Goal: Information Seeking & Learning: Learn about a topic

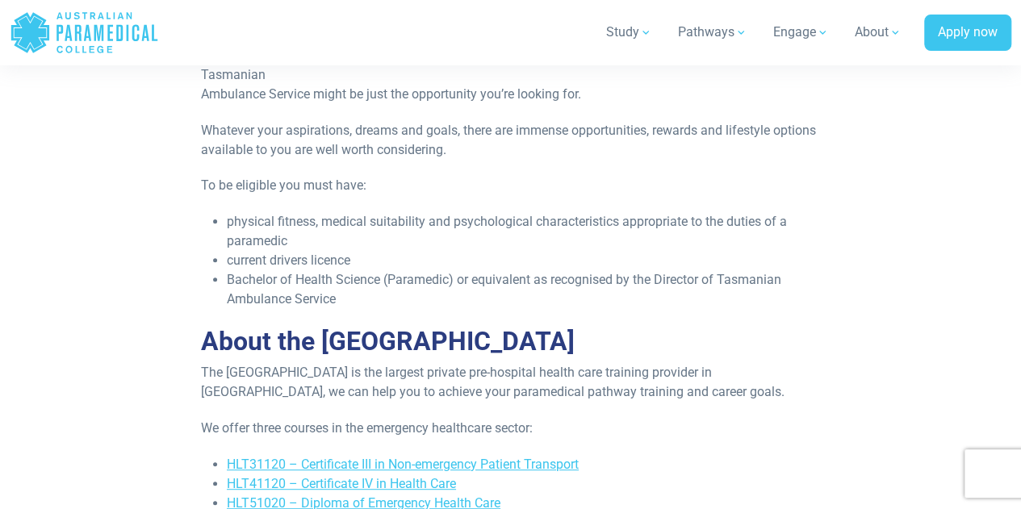
scroll to position [3227, 0]
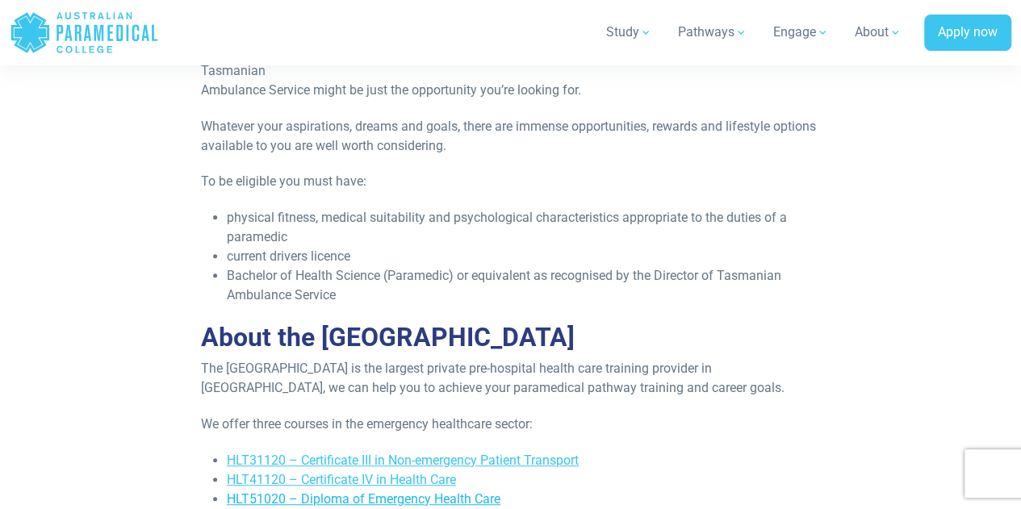
click at [344, 491] on link "HLT51020 – Diploma of Emergency Health Care" at bounding box center [364, 498] width 274 height 15
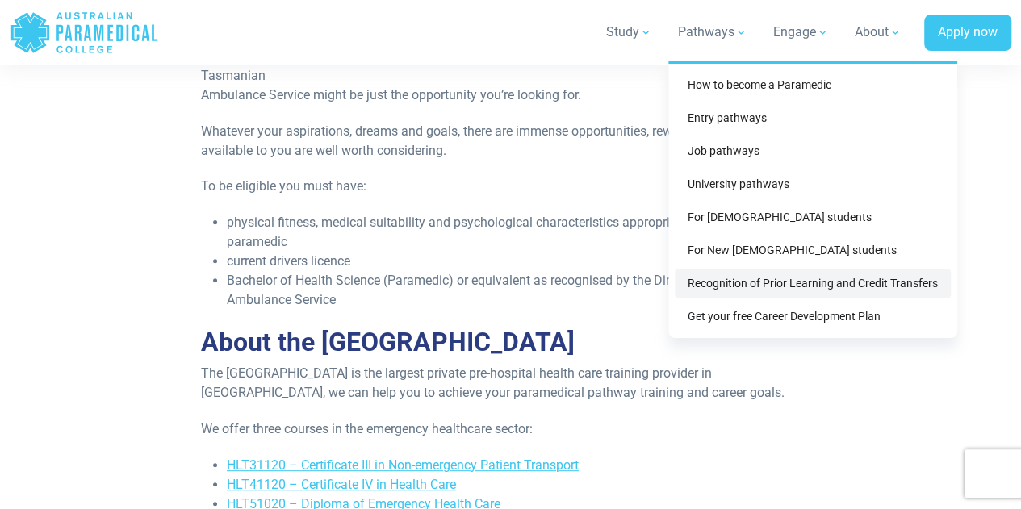
click at [716, 290] on link "Recognition of Prior Learning and Credit Transfers" at bounding box center [813, 284] width 276 height 30
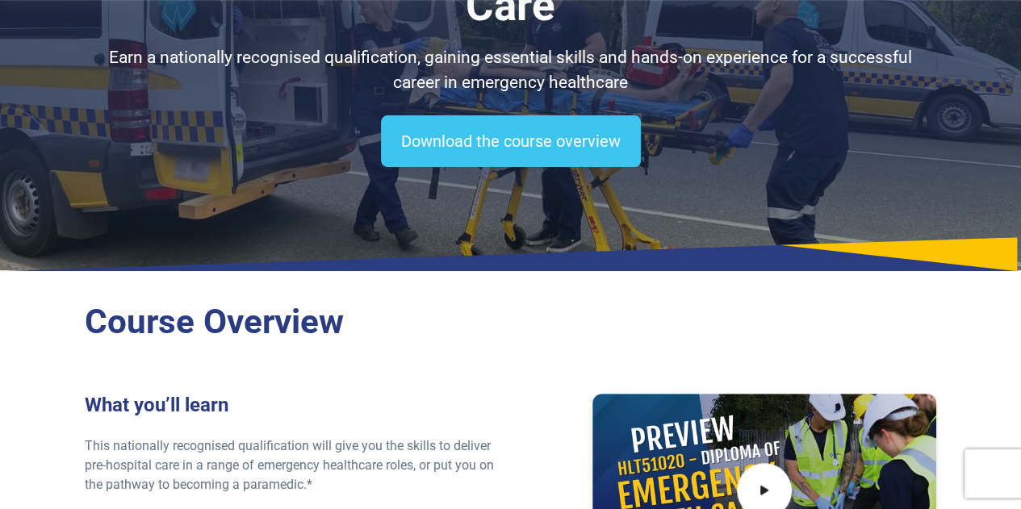
scroll to position [194, 0]
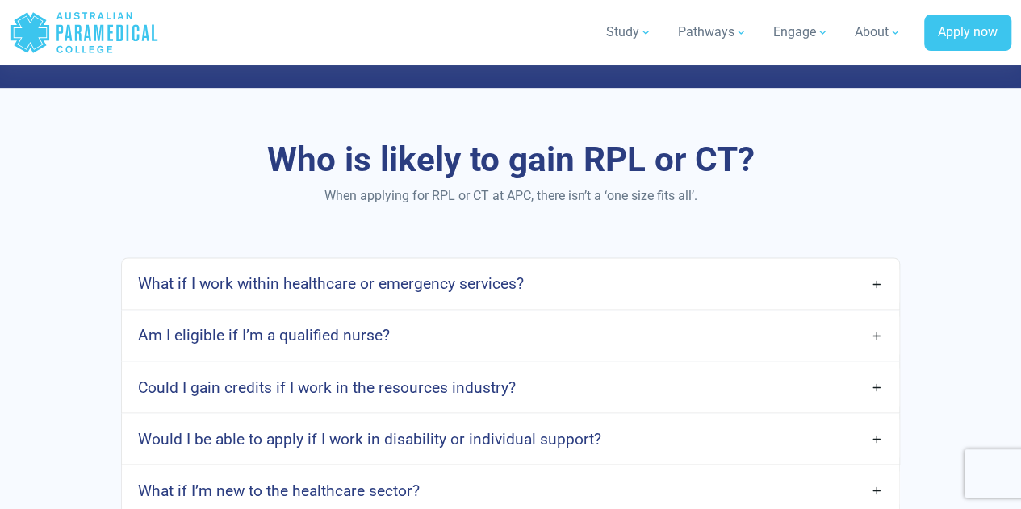
scroll to position [1162, 0]
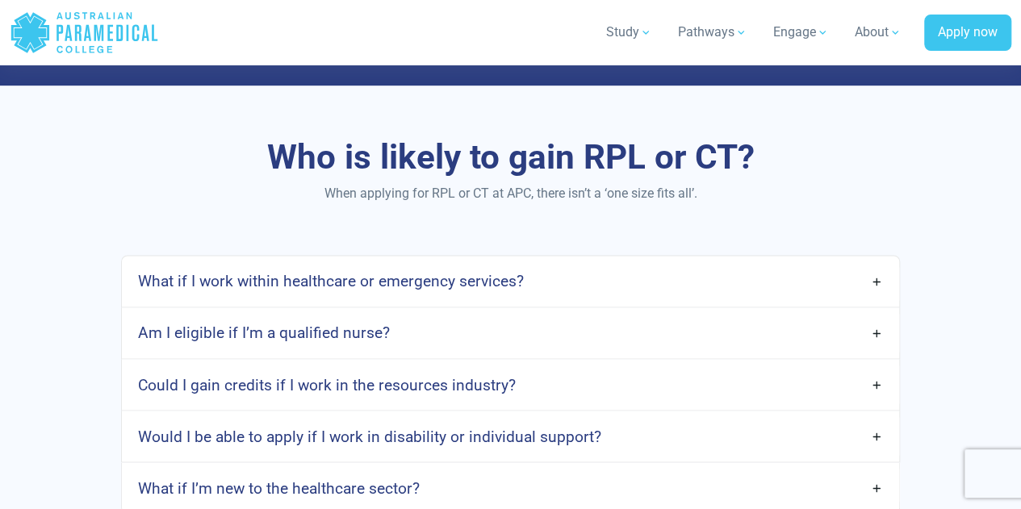
click at [333, 273] on h4 "What if I work within healthcare or emergency services?" at bounding box center [331, 281] width 386 height 19
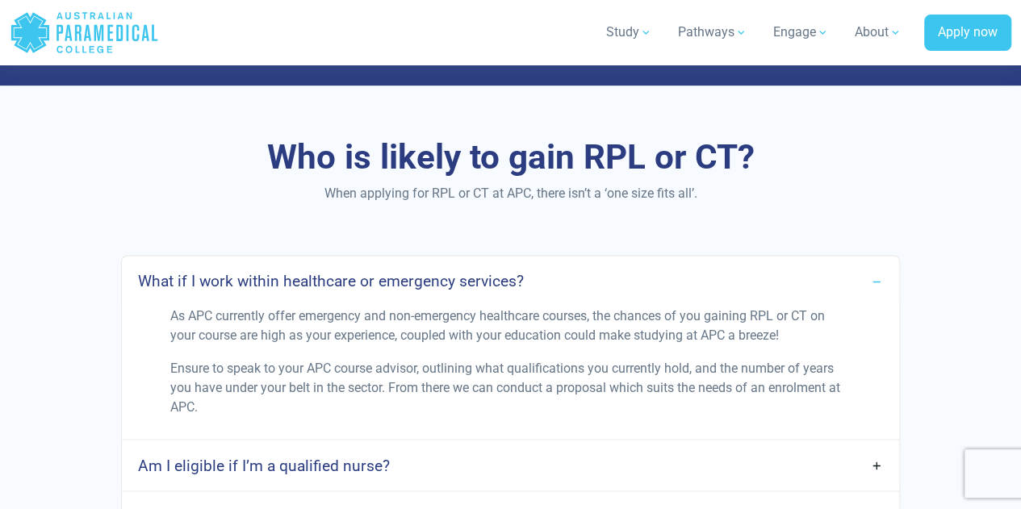
click at [603, 223] on div "Who is likely to gain RPL or CT? When applying for RPL or CT at APC, there isn’…" at bounding box center [510, 392] width 1021 height 613
click at [881, 279] on link "What if I work within healthcare or emergency services?" at bounding box center [510, 281] width 777 height 38
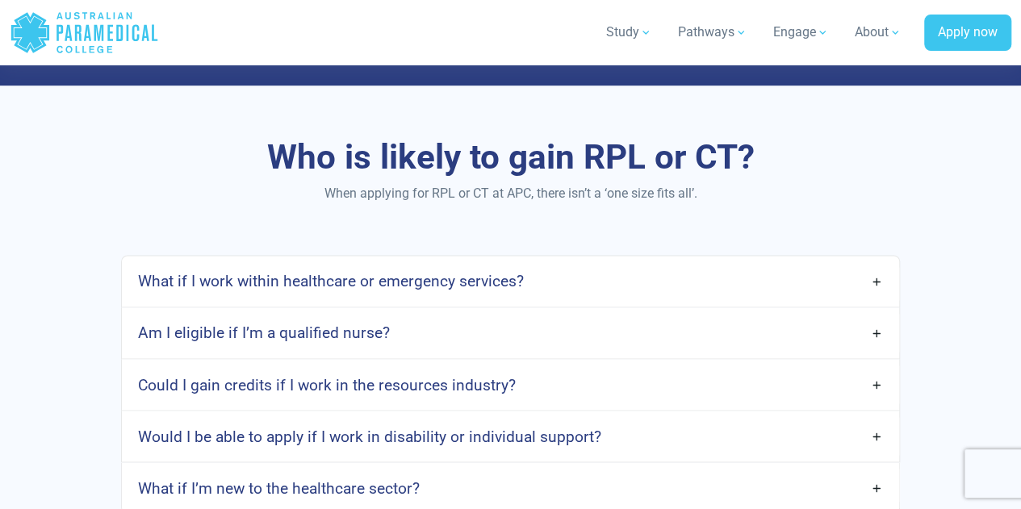
click at [877, 333] on link "Am I eligible if I’m a qualified nurse?" at bounding box center [510, 333] width 777 height 38
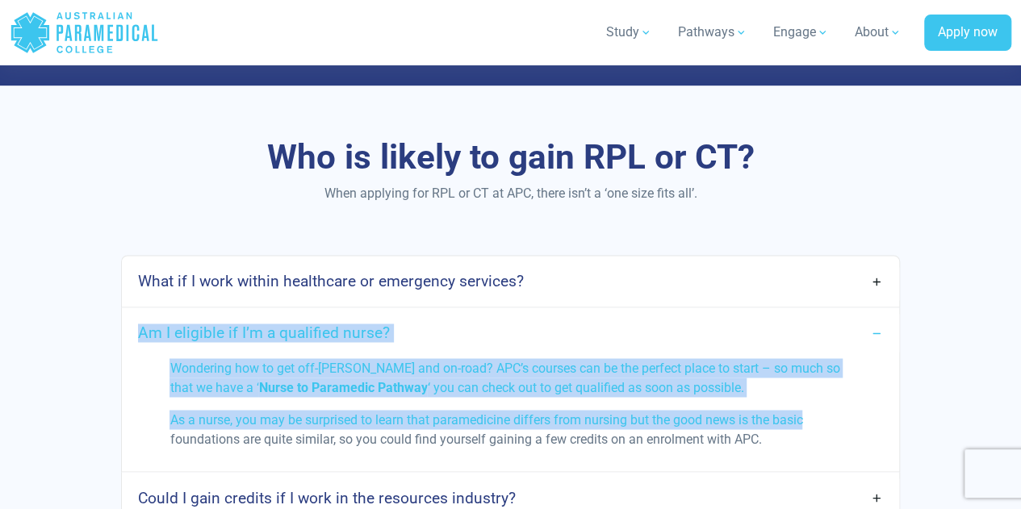
drag, startPoint x: 909, startPoint y: 407, endPoint x: 920, endPoint y: 251, distance: 156.9
click at [920, 251] on div "Who is likely to gain RPL or CT? When applying for RPL or CT at APC, there isn’…" at bounding box center [510, 383] width 1021 height 594
click at [929, 282] on div "What if I work within healthcare or emergency services? As APC currently offer …" at bounding box center [510, 441] width 871 height 372
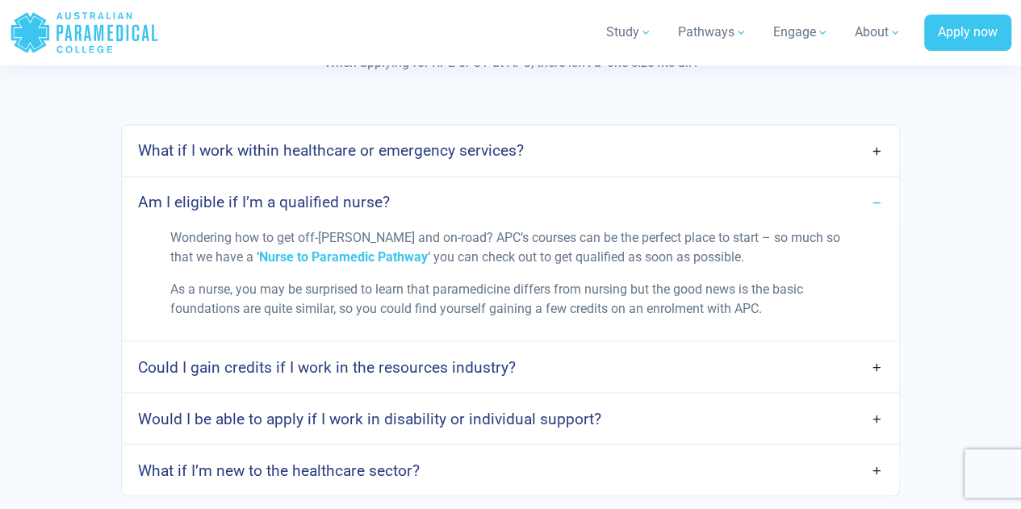
scroll to position [1291, 0]
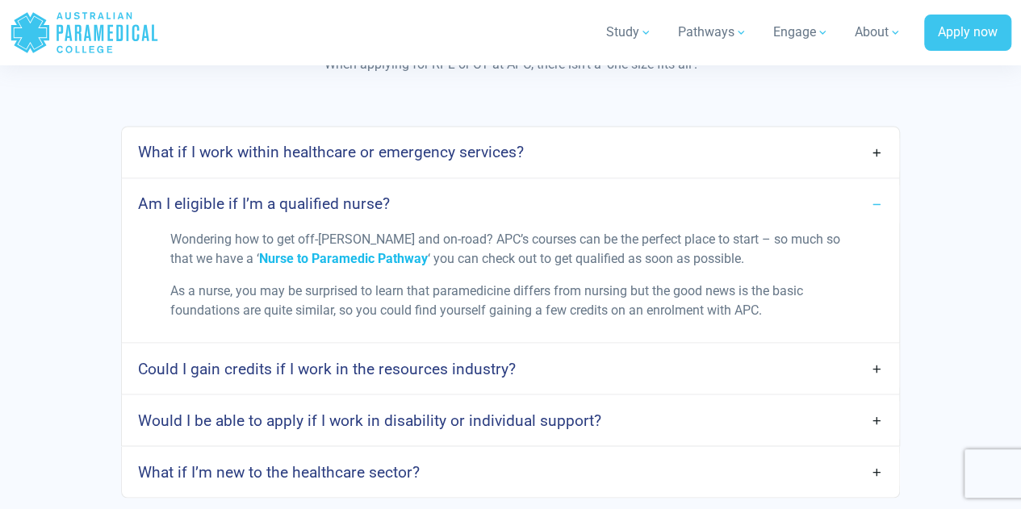
click at [347, 250] on span "Nurse to Paramedic Pathway" at bounding box center [342, 257] width 169 height 15
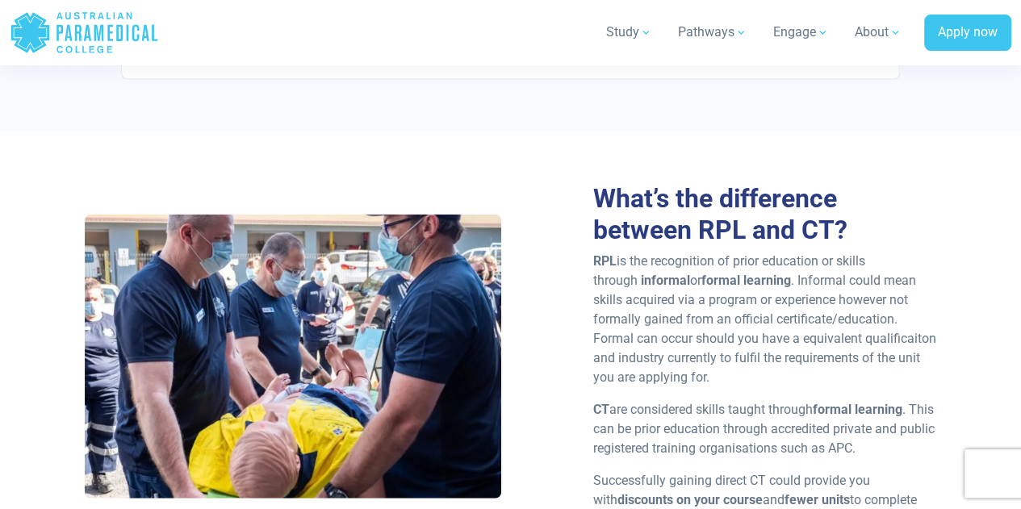
scroll to position [1711, 0]
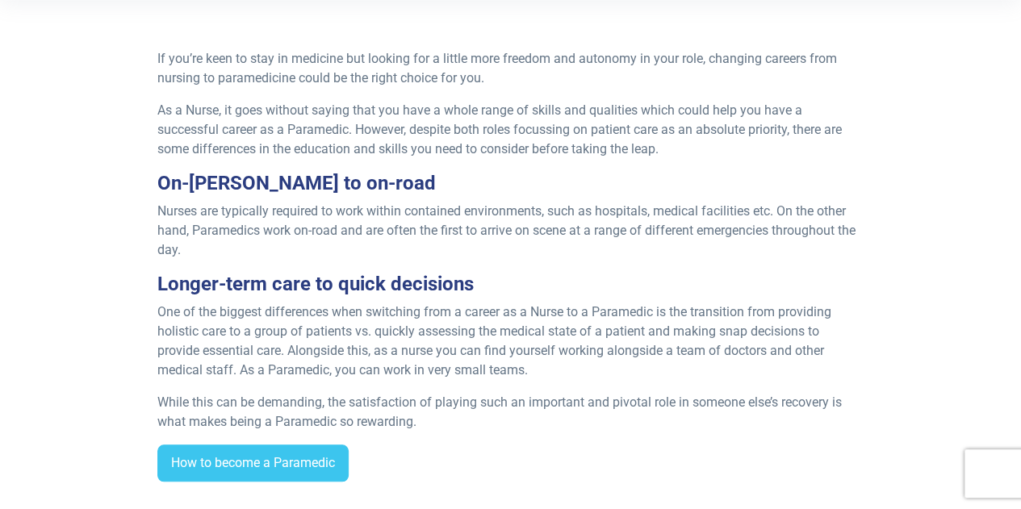
scroll to position [549, 0]
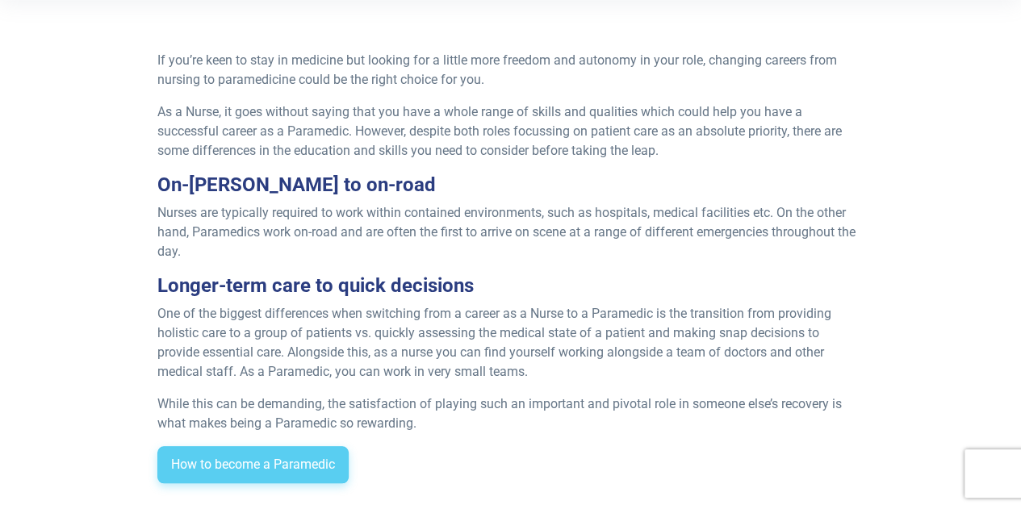
click at [281, 468] on link "How to become a Paramedic" at bounding box center [252, 464] width 191 height 37
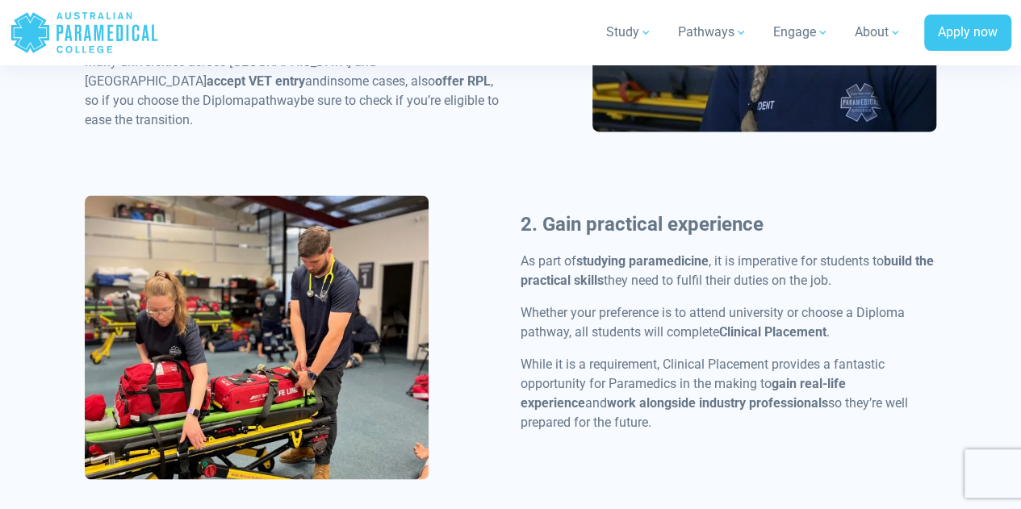
scroll to position [1065, 0]
